Goal: Transaction & Acquisition: Purchase product/service

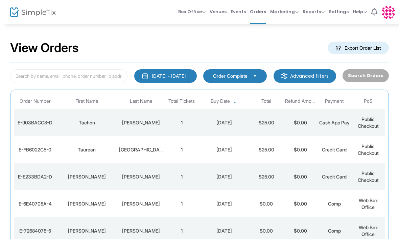
click at [197, 15] on span "Box Office" at bounding box center [191, 11] width 27 height 6
click at [206, 25] on li "Sell Tickets" at bounding box center [202, 22] width 48 height 13
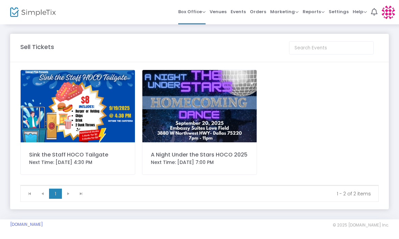
click at [188, 103] on img at bounding box center [199, 106] width 114 height 72
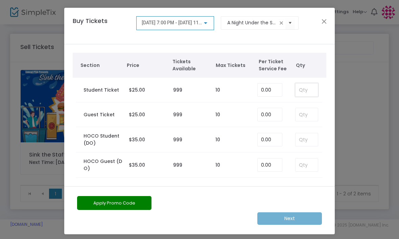
click at [303, 89] on input at bounding box center [306, 89] width 22 height 13
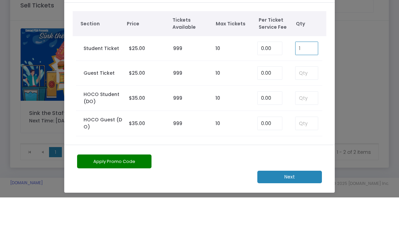
type input "1"
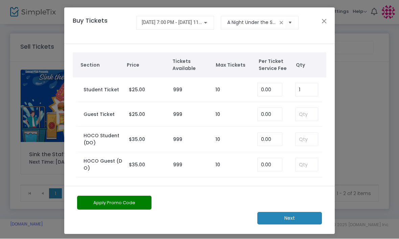
click at [285, 217] on m-button "Next" at bounding box center [289, 218] width 65 height 12
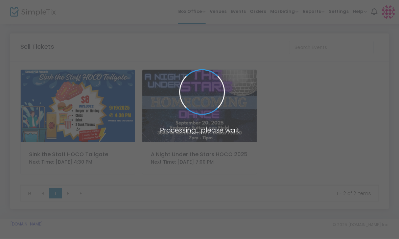
scroll to position [0, 0]
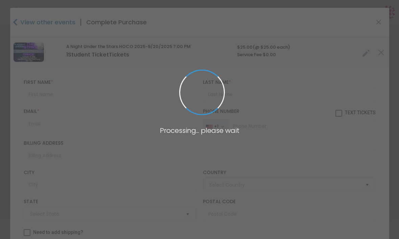
type input "[GEOGRAPHIC_DATA]"
type input "[US_STATE]"
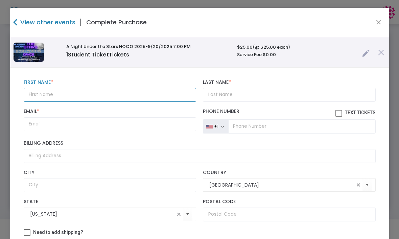
click at [56, 92] on input "text" at bounding box center [110, 95] width 173 height 14
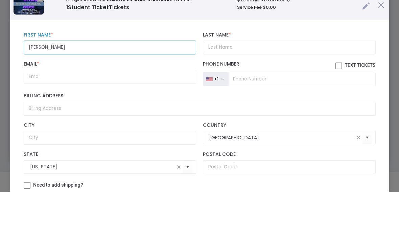
type input "[PERSON_NAME]"
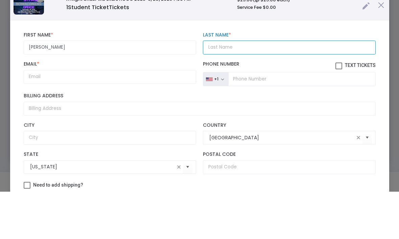
click at [225, 88] on input "Last Name *" at bounding box center [289, 95] width 173 height 14
type input "Prenell"
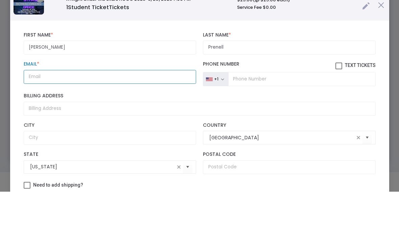
click at [44, 117] on input "Email *" at bounding box center [110, 124] width 173 height 14
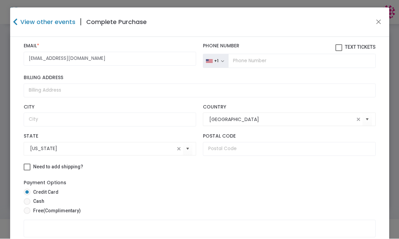
scroll to position [66, 0]
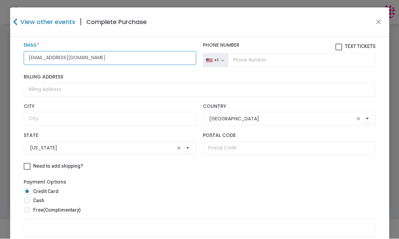
type input "[EMAIL_ADDRESS][DOMAIN_NAME]"
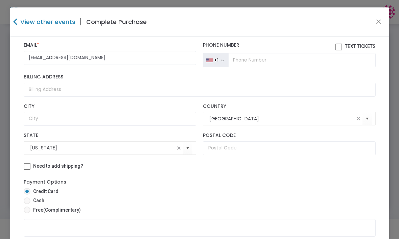
click at [28, 204] on span at bounding box center [27, 201] width 7 height 7
click at [27, 205] on input "Cash" at bounding box center [27, 204] width 0 height 0
radio input "true"
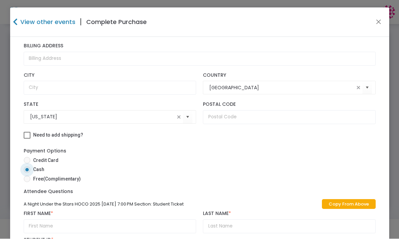
scroll to position [107, 0]
click at [336, 201] on link "Copy From Above" at bounding box center [349, 204] width 54 height 10
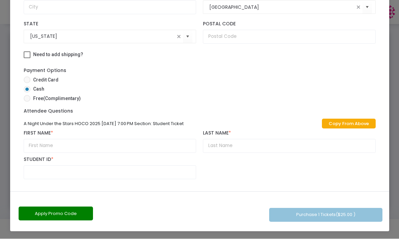
scroll to position [80, 0]
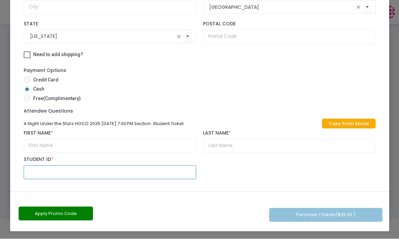
click at [51, 171] on input "text" at bounding box center [110, 172] width 173 height 14
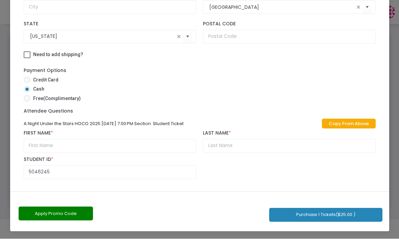
scroll to position [107, 0]
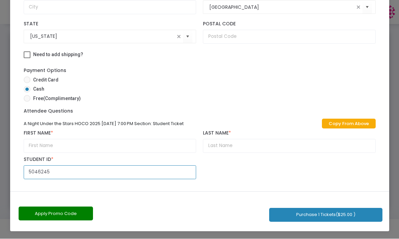
type input "5046245"
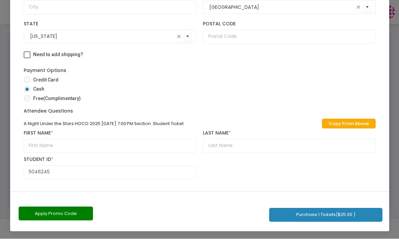
click at [305, 213] on button "Purchase 1 Tickets ($25.00 )" at bounding box center [325, 215] width 113 height 14
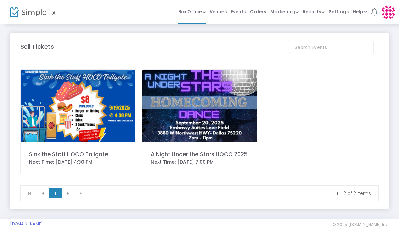
scroll to position [1, 0]
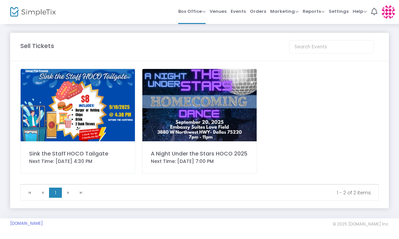
click at [311, 11] on span "Reports" at bounding box center [313, 11] width 22 height 6
click at [317, 34] on li "Sales Reports" at bounding box center [324, 35] width 44 height 13
